Goal: Information Seeking & Learning: Learn about a topic

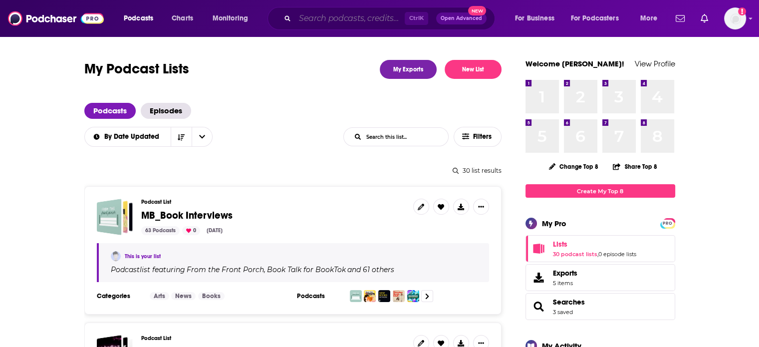
click at [337, 21] on input "Search podcasts, credits, & more..." at bounding box center [350, 18] width 110 height 16
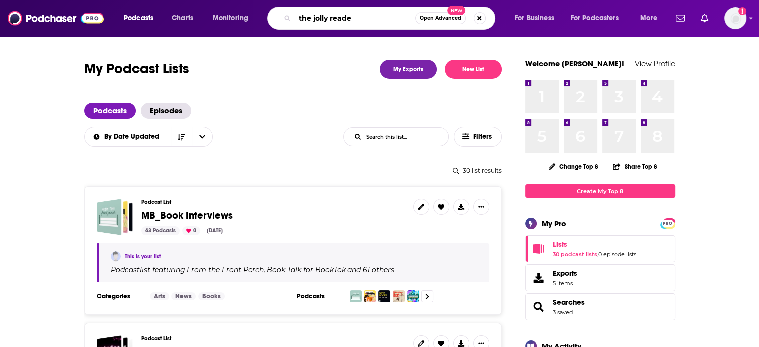
type input "the jolly reader"
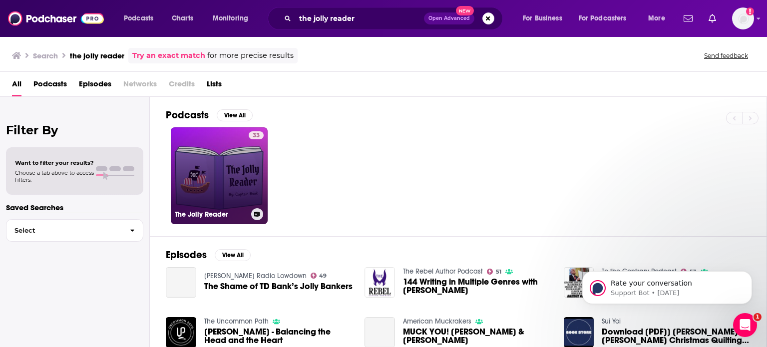
click at [223, 186] on link "33 The Jolly Reader" at bounding box center [219, 175] width 97 height 97
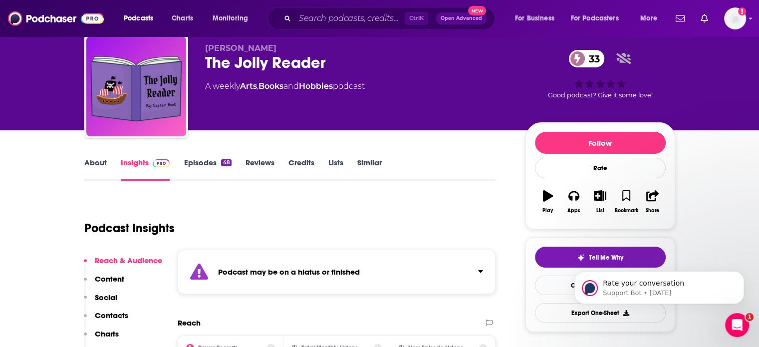
scroll to position [50, 0]
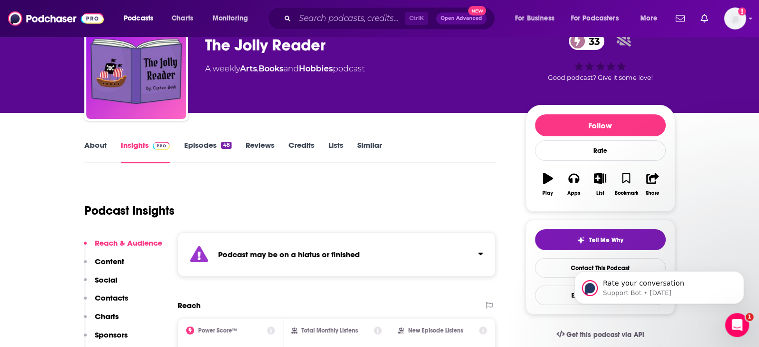
click at [94, 146] on link "About" at bounding box center [95, 151] width 22 height 23
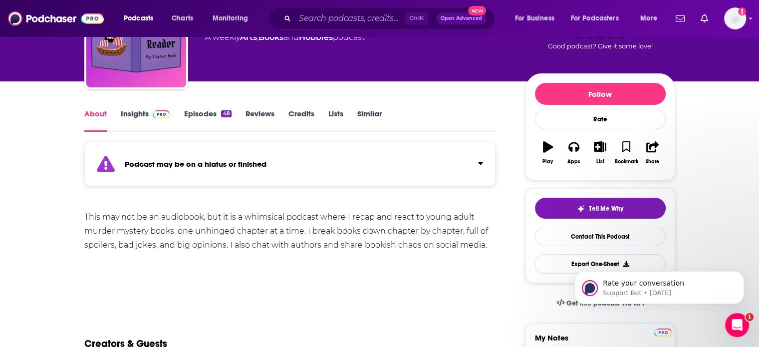
scroll to position [100, 0]
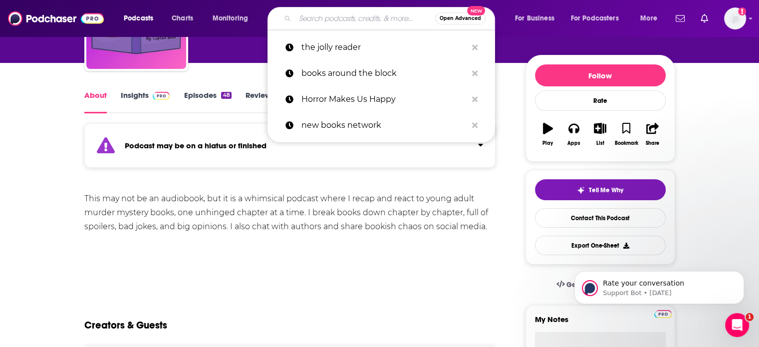
click at [362, 19] on input "Search podcasts, credits, & more..." at bounding box center [365, 18] width 140 height 16
paste input "The Lorehounds"
type input "The Lorehounds"
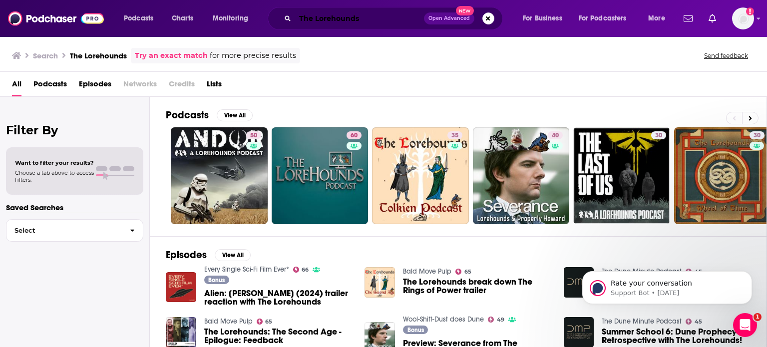
click at [360, 17] on input "The Lorehounds" at bounding box center [359, 18] width 129 height 16
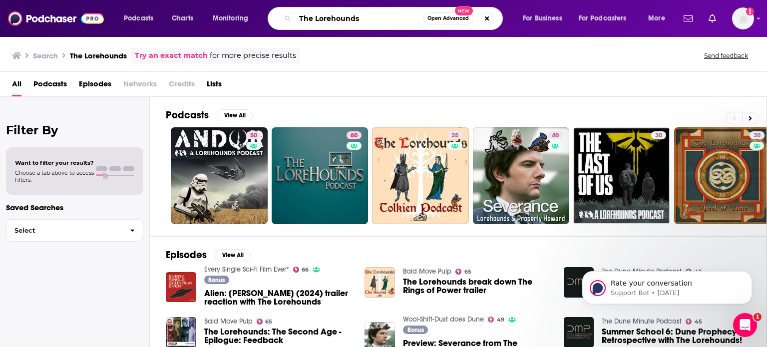
click at [360, 17] on input "The Lorehounds" at bounding box center [359, 18] width 128 height 16
paste input "Forensic Tale"
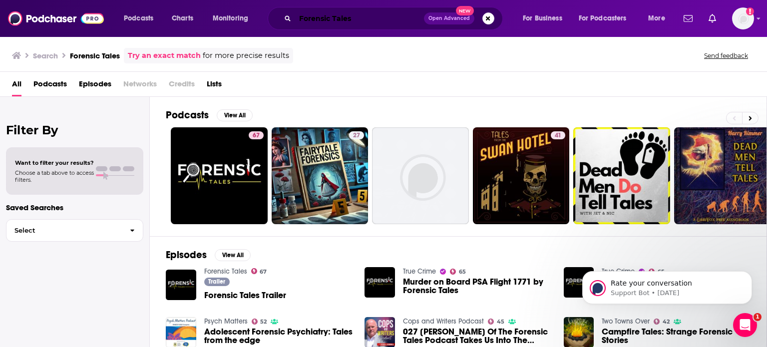
click at [353, 25] on input "Forensic Tales" at bounding box center [359, 18] width 129 height 16
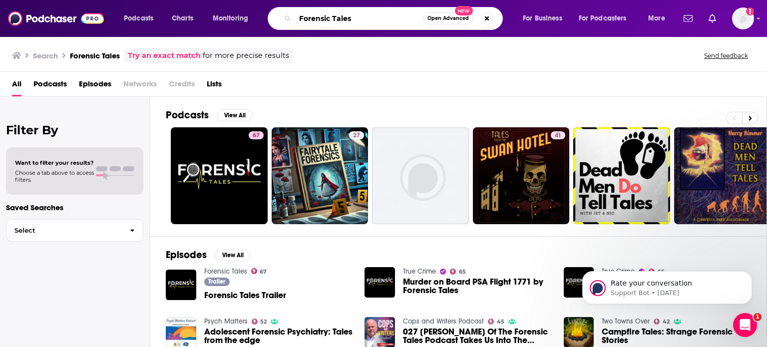
click at [353, 24] on input "Forensic Tales" at bounding box center [359, 18] width 128 height 16
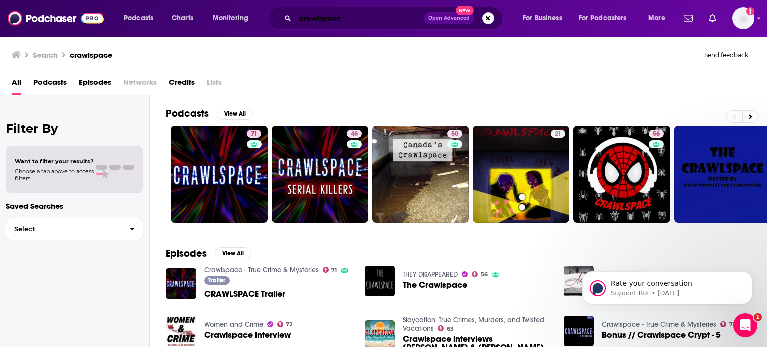
click at [369, 16] on input "crawlspace" at bounding box center [359, 18] width 129 height 16
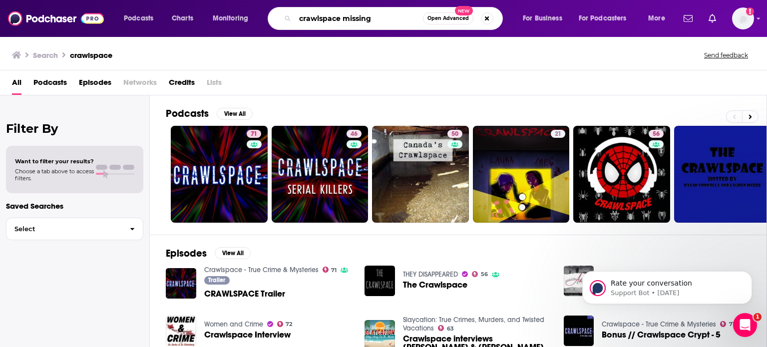
type input "crawlspace missing"
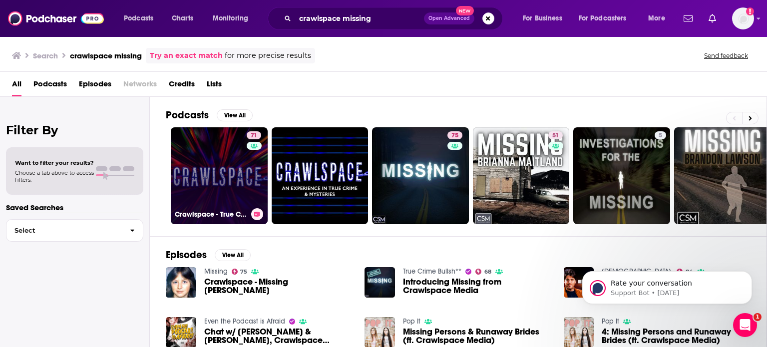
click at [226, 184] on link "71 Crawlspace - True Crime & Mysteries" at bounding box center [219, 175] width 97 height 97
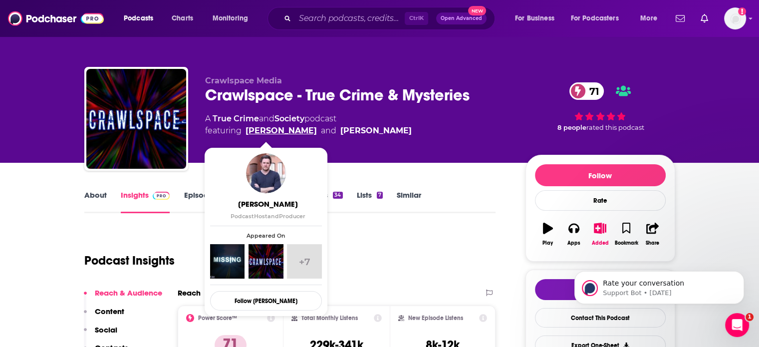
click at [261, 130] on link "[PERSON_NAME]" at bounding box center [281, 131] width 71 height 12
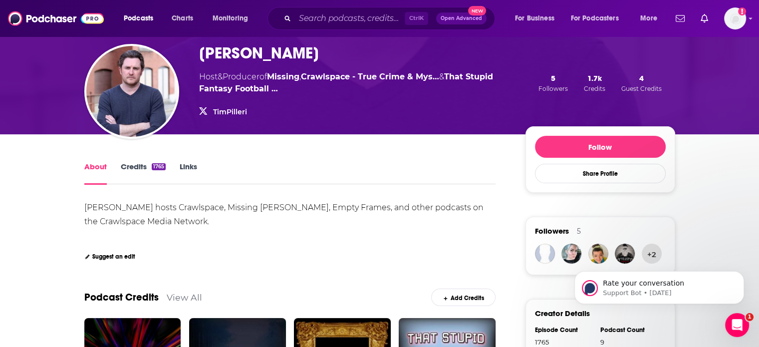
scroll to position [50, 0]
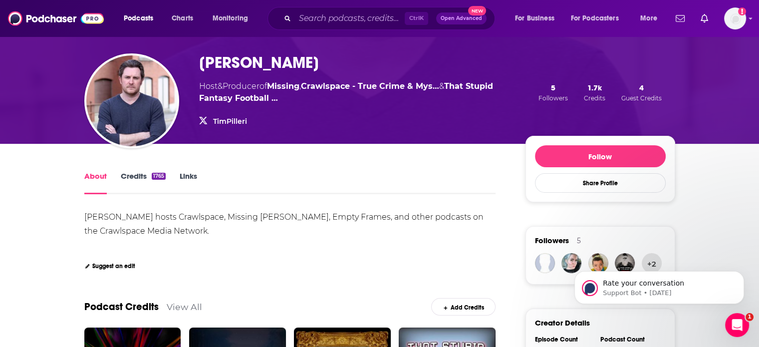
click at [127, 176] on link "Credits 1765" at bounding box center [143, 182] width 45 height 23
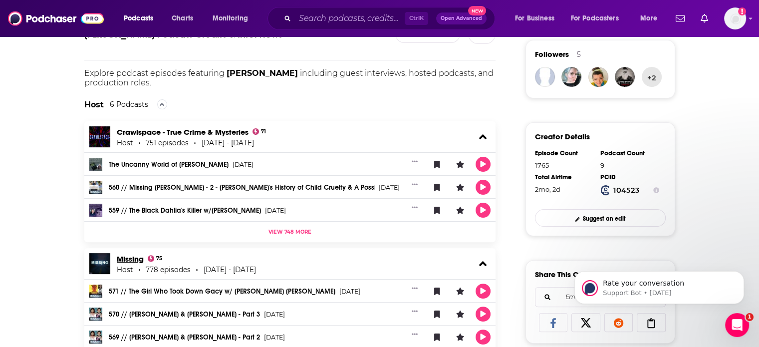
scroll to position [50, 0]
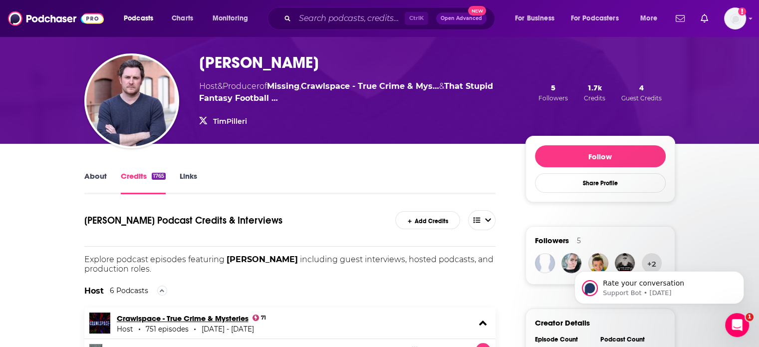
click at [191, 319] on link "Crawlspace - True Crime & Mysteries" at bounding box center [183, 317] width 132 height 9
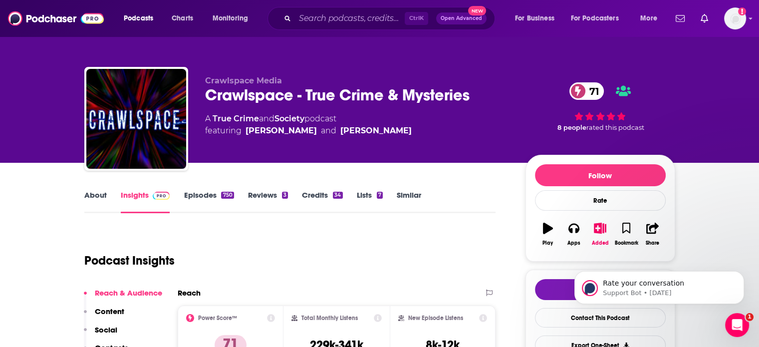
scroll to position [50, 0]
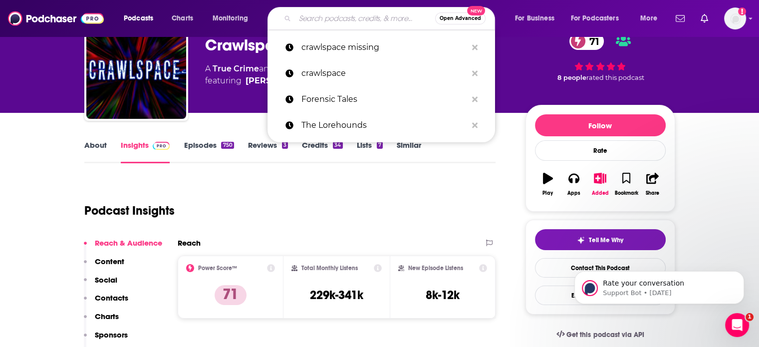
click at [373, 19] on input "Search podcasts, credits, & more..." at bounding box center [365, 18] width 140 height 16
paste input "Beyond The Blinds"
type input "Beyond The Blinds"
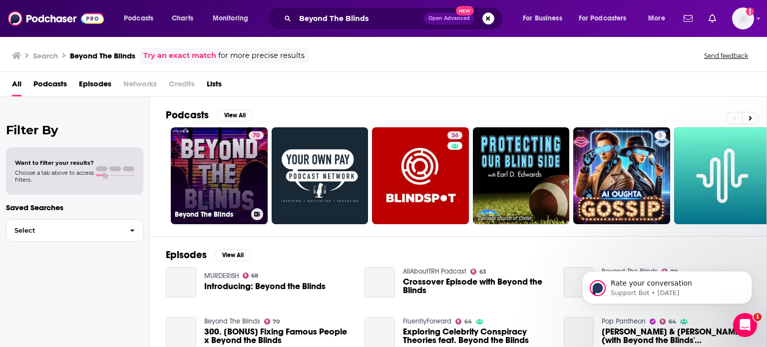
click at [211, 171] on link "70 Beyond The Blinds" at bounding box center [219, 175] width 97 height 97
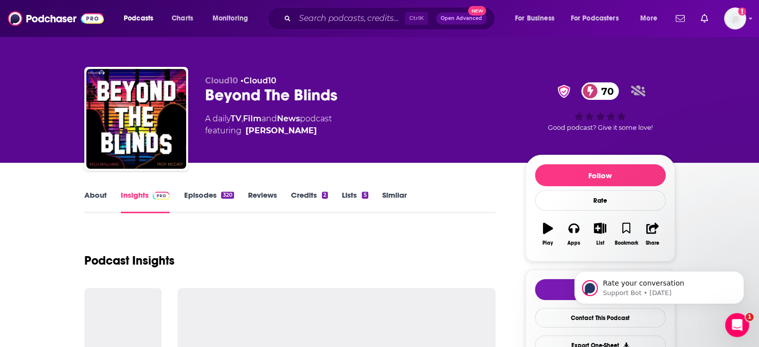
click at [94, 194] on link "About" at bounding box center [95, 201] width 22 height 23
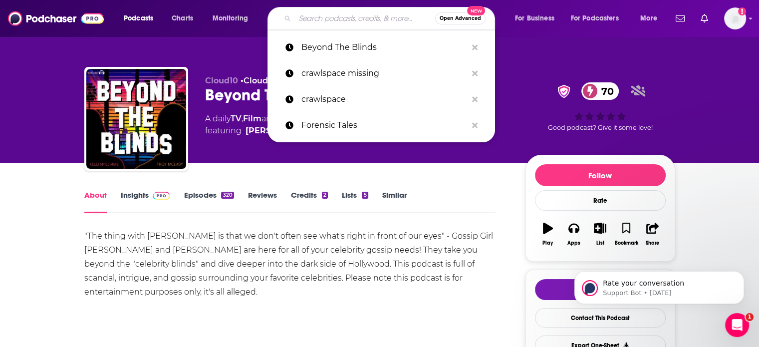
click at [332, 11] on input "Search podcasts, credits, & more..." at bounding box center [365, 18] width 140 height 16
paste input "Forensic Tales"
type input "Forensic Tales"
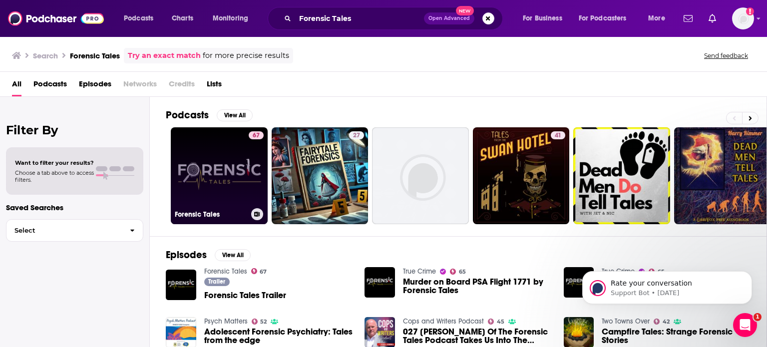
click at [224, 193] on link "67 Forensic Tales" at bounding box center [219, 175] width 97 height 97
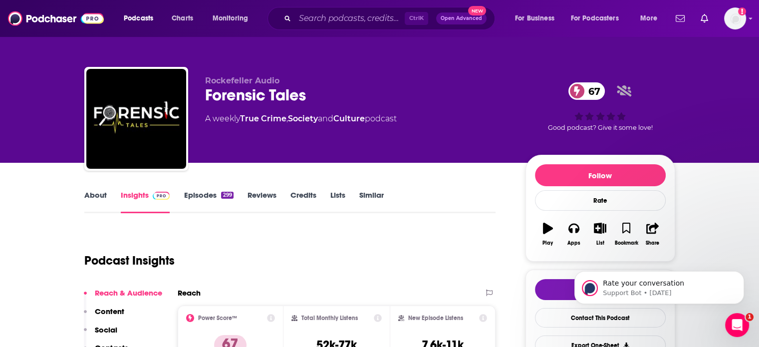
scroll to position [50, 0]
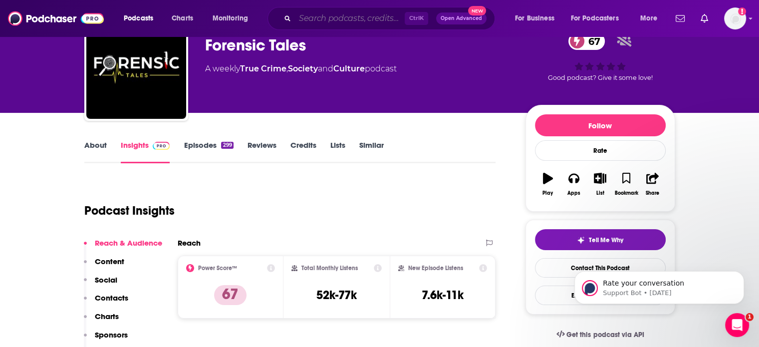
click at [304, 19] on input "Search podcasts, credits, & more..." at bounding box center [350, 18] width 110 height 16
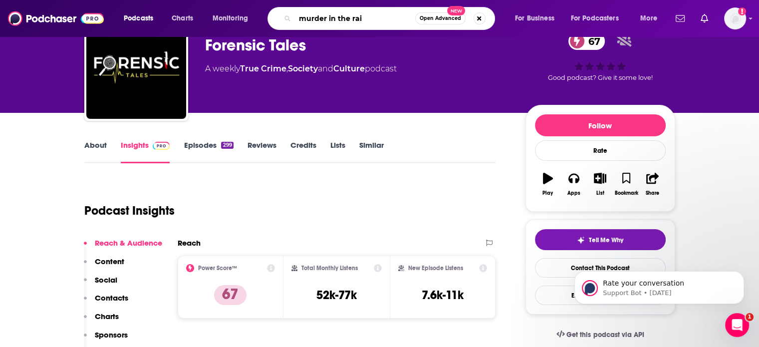
type input "murder in the rain"
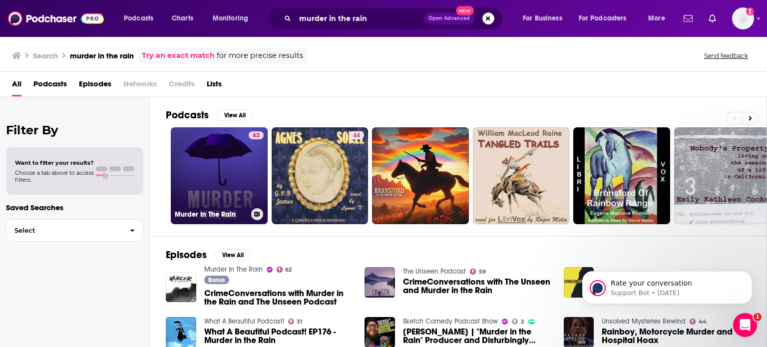
click at [242, 168] on link "62 Murder In The Rain" at bounding box center [219, 175] width 97 height 97
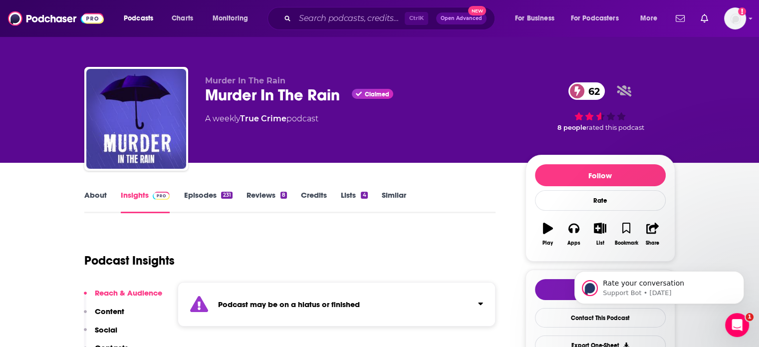
click at [267, 97] on div "Murder In The Rain Claimed 62" at bounding box center [357, 94] width 304 height 19
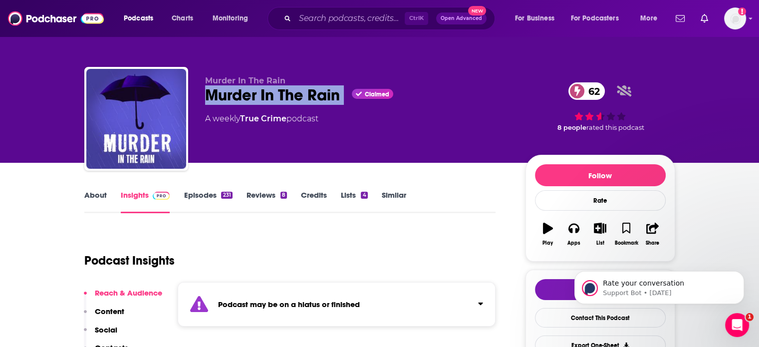
click at [267, 97] on div "Murder In The Rain Claimed 62" at bounding box center [357, 94] width 304 height 19
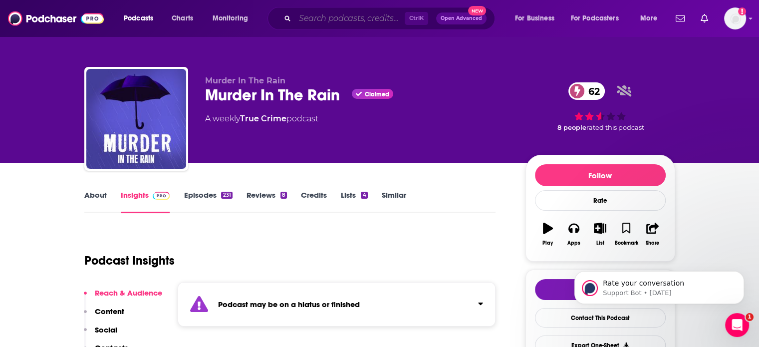
click at [323, 20] on input "Search podcasts, credits, & more..." at bounding box center [350, 18] width 110 height 16
paste input "Frangela: The Final Word"
type input "Frangela: The Final Word"
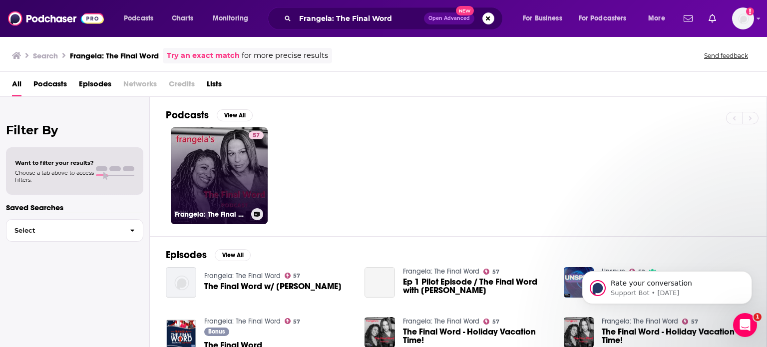
click at [218, 165] on link "57 Frangela: The Final Word" at bounding box center [219, 175] width 97 height 97
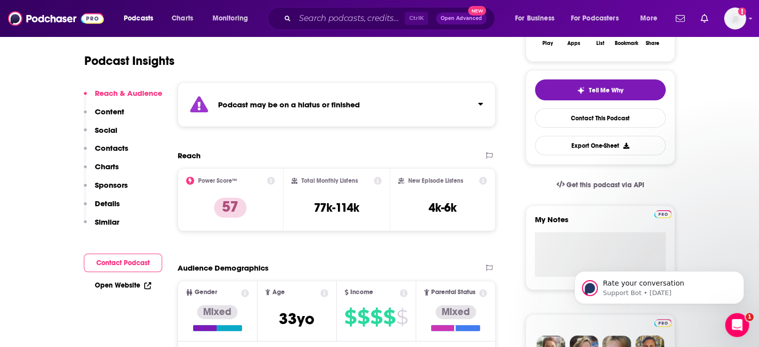
scroll to position [100, 0]
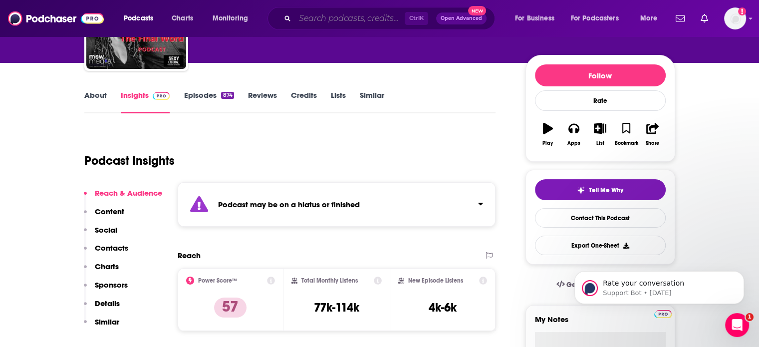
click at [384, 18] on input "Search podcasts, credits, & more..." at bounding box center [350, 18] width 110 height 16
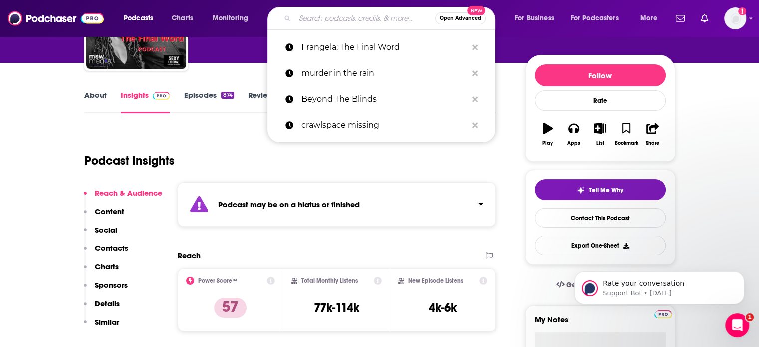
paste input "Affirmations for Black Girls"
type input "Affirmations for Black Girls"
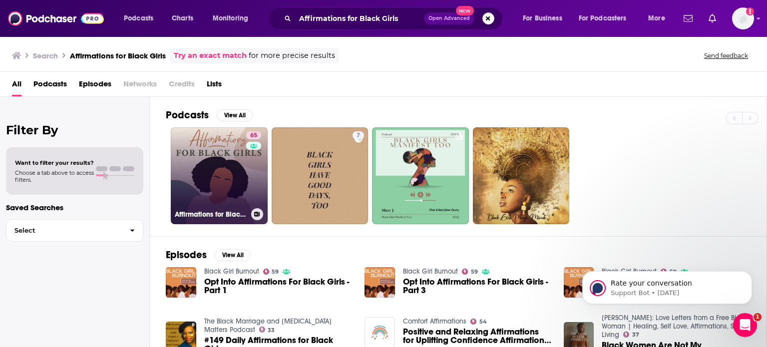
click at [259, 163] on div "65" at bounding box center [254, 169] width 17 height 77
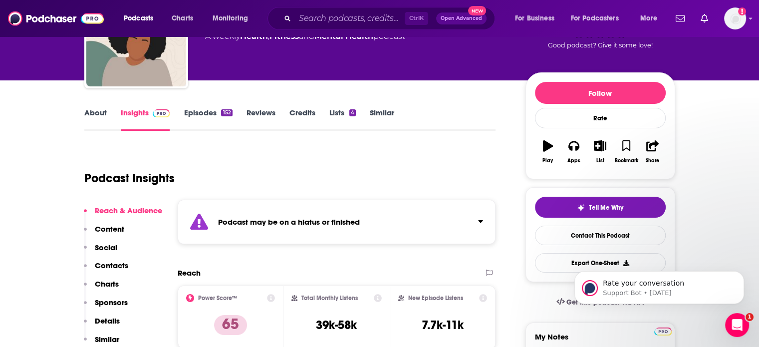
scroll to position [100, 0]
